Goal: Information Seeking & Learning: Understand process/instructions

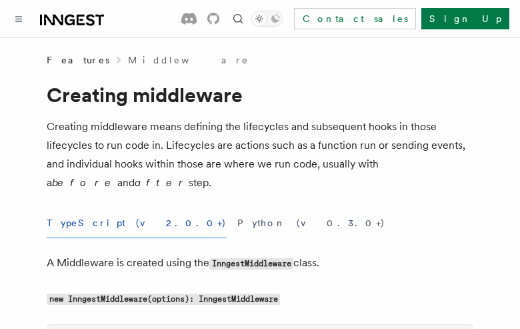
click at [89, 223] on button "TypeScript (v2.0.0+)" at bounding box center [137, 223] width 180 height 30
click at [237, 223] on button "Python (v0.3.0+)" at bounding box center [311, 223] width 148 height 30
